Goal: Task Accomplishment & Management: Complete application form

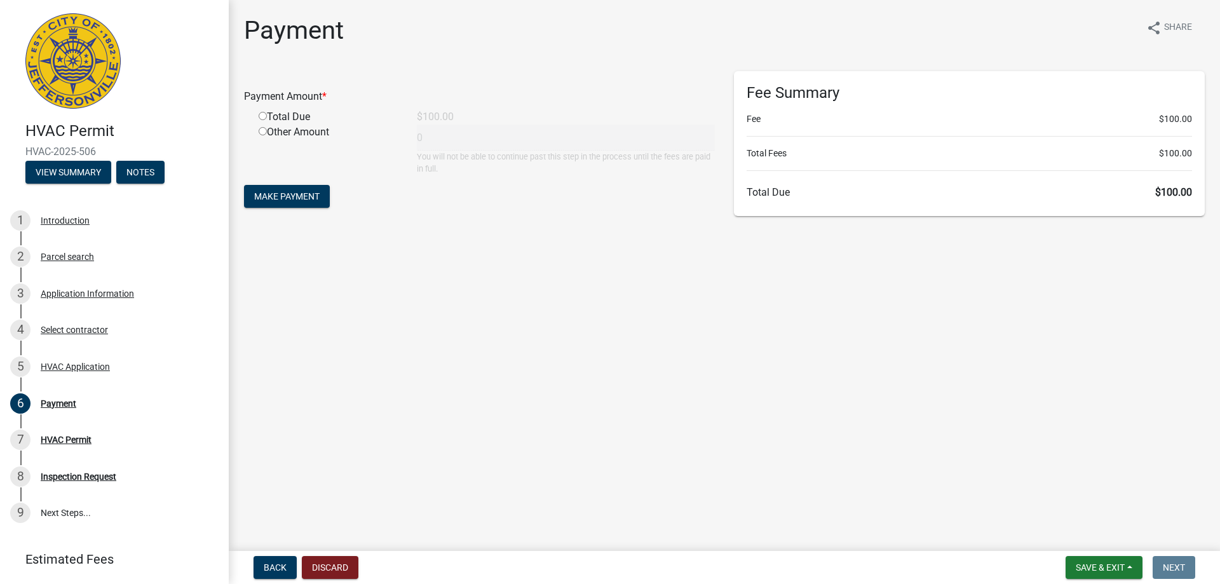
click at [264, 116] on input "radio" at bounding box center [263, 116] width 8 height 8
radio input "true"
type input "100"
click at [311, 196] on span "Make Payment" at bounding box center [286, 196] width 65 height 10
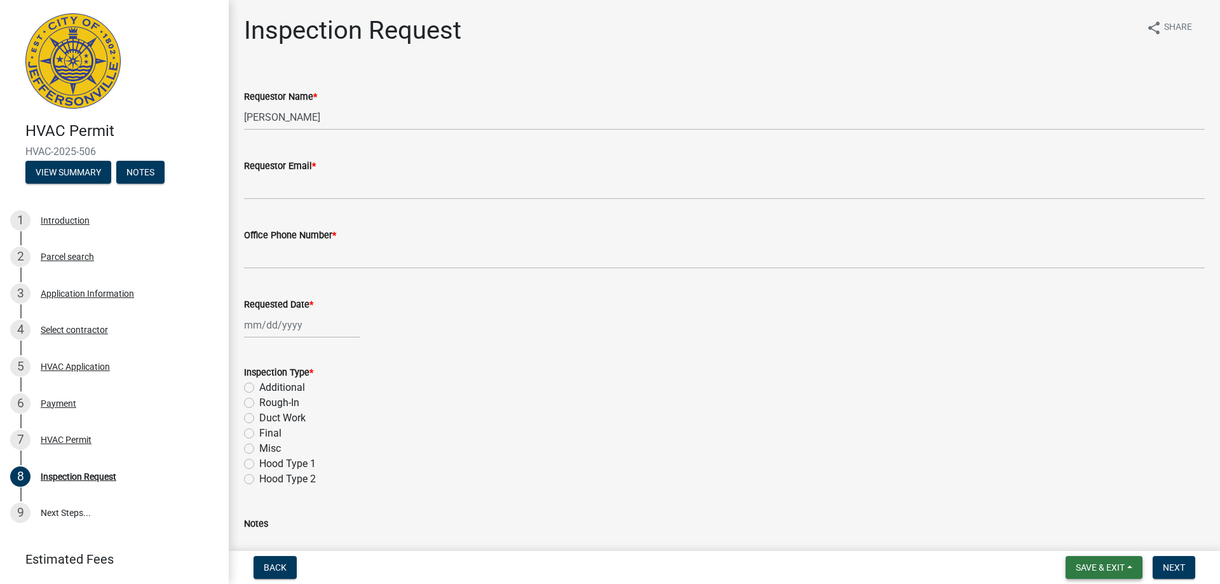
click at [1096, 566] on span "Save & Exit" at bounding box center [1100, 568] width 49 height 10
click at [1085, 543] on button "Save & Exit" at bounding box center [1092, 534] width 102 height 31
